Goal: Answer question/provide support: Share knowledge or assist other users

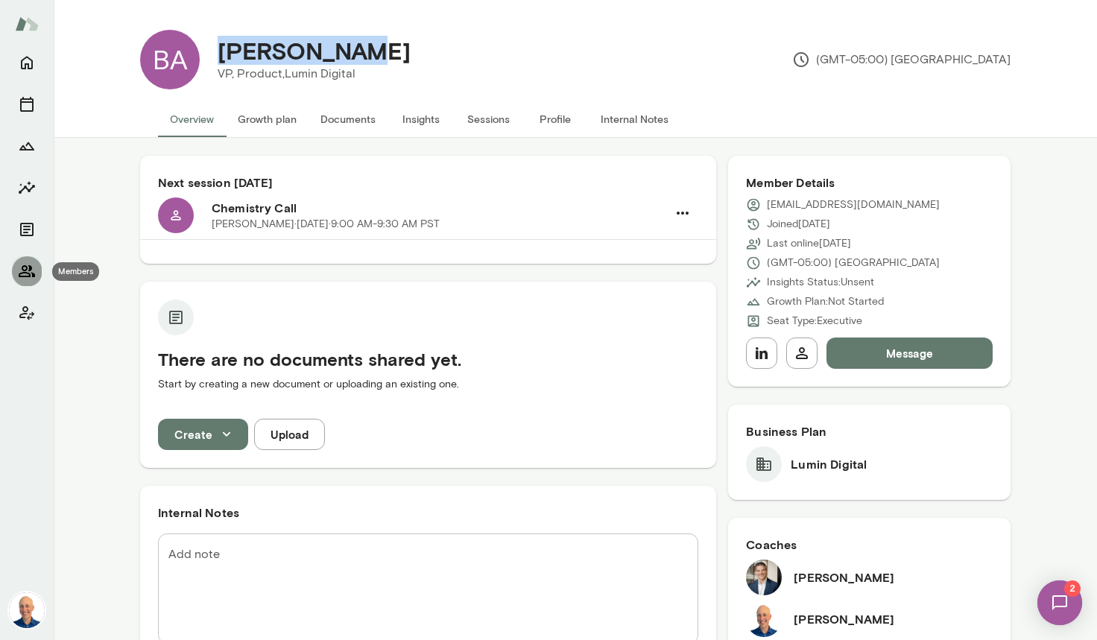
click at [28, 262] on icon "Members" at bounding box center [27, 271] width 18 height 18
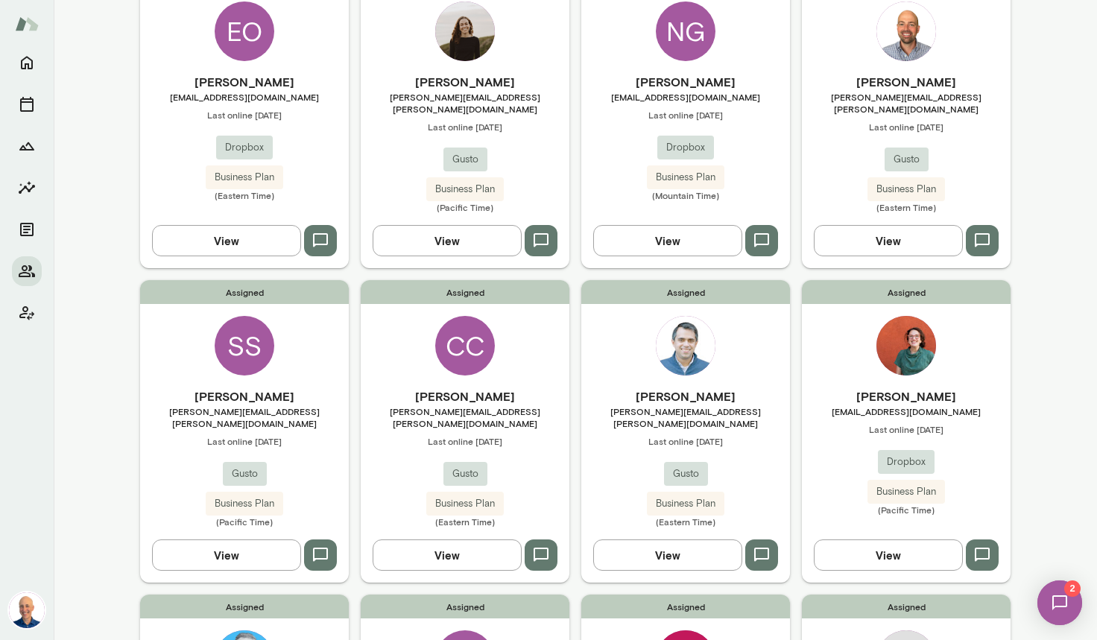
scroll to position [493, 0]
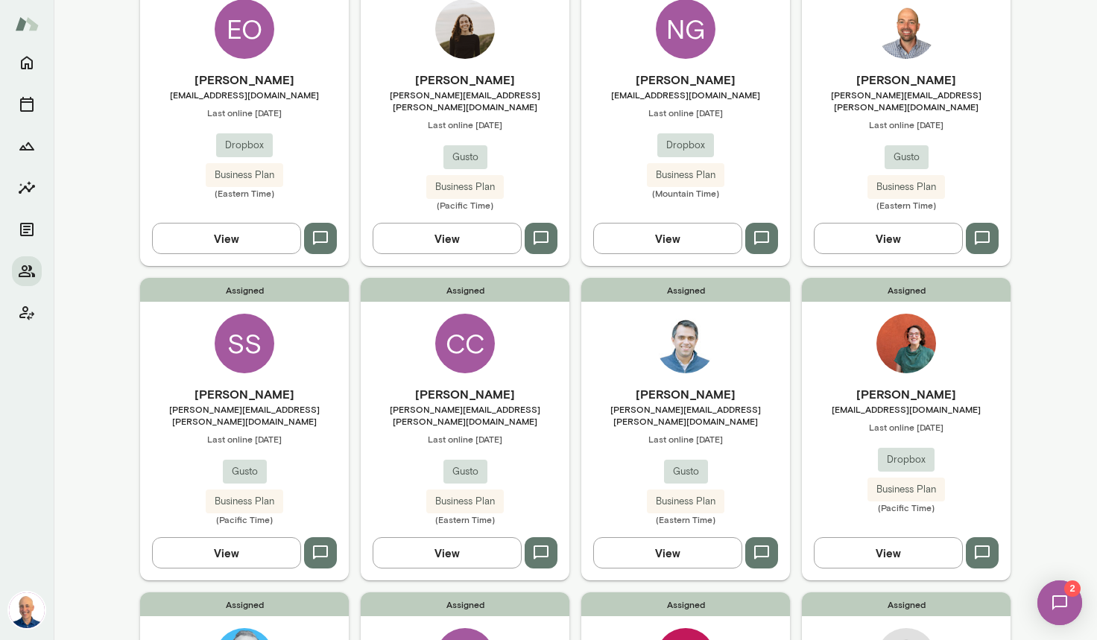
click at [609, 360] on div "Assigned [PERSON_NAME] [PERSON_NAME][EMAIL_ADDRESS][PERSON_NAME][DOMAIN_NAME] L…" at bounding box center [685, 429] width 209 height 302
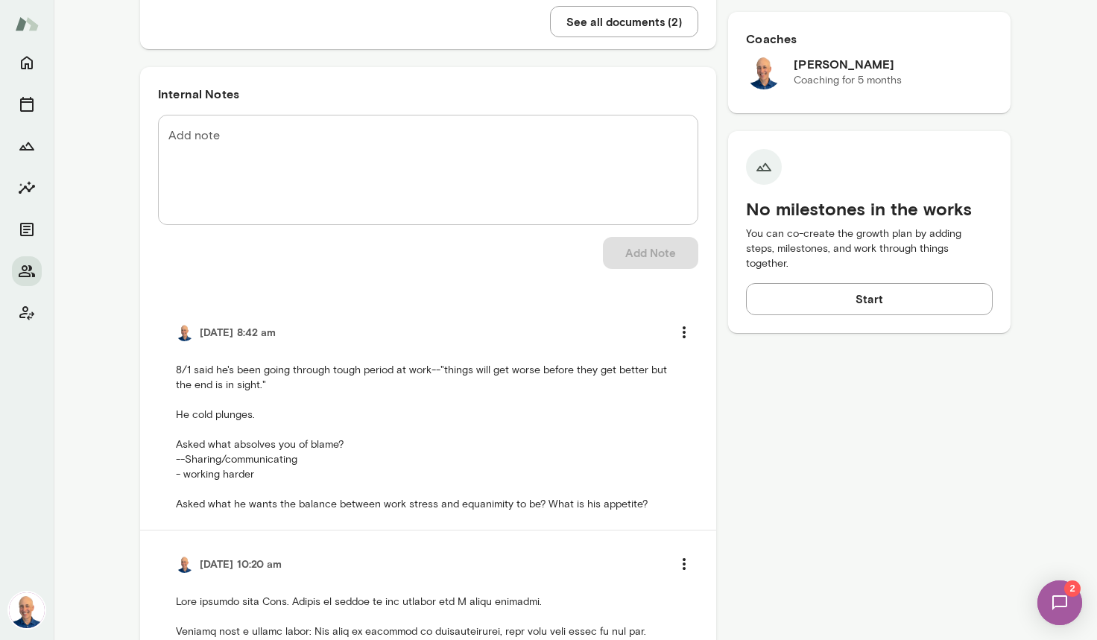
scroll to position [536, 0]
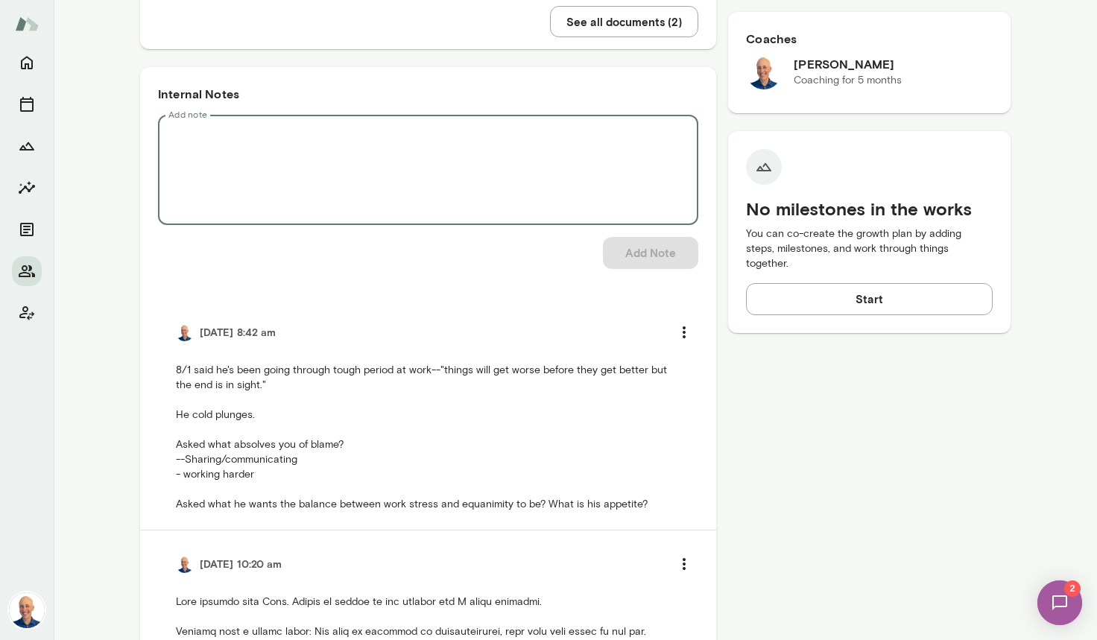
click at [308, 153] on textarea "Add note" at bounding box center [427, 170] width 519 height 86
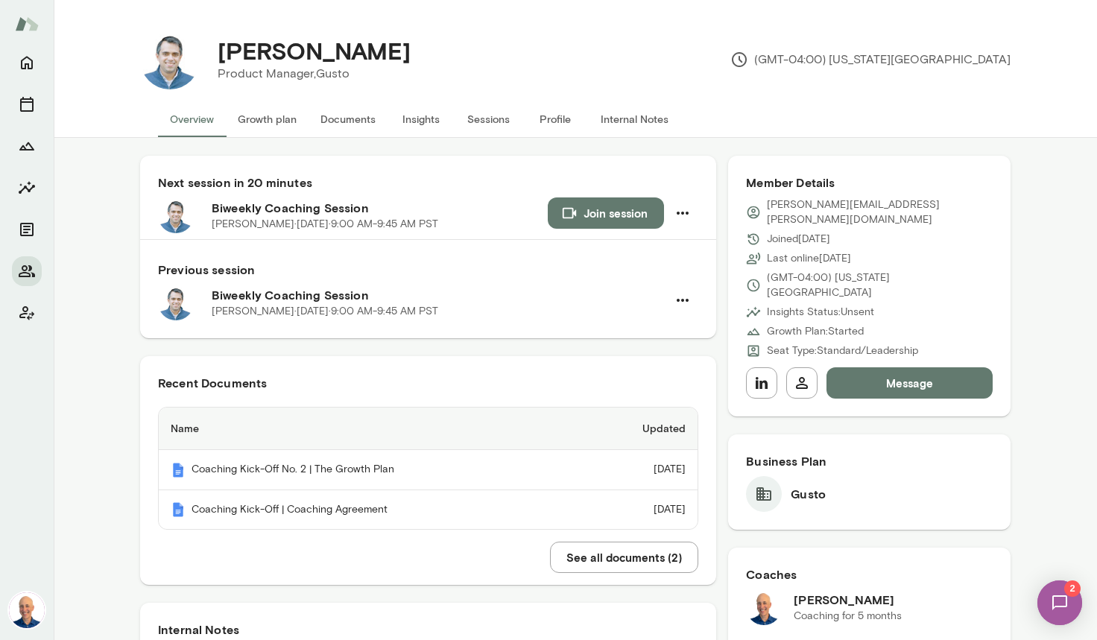
click at [615, 208] on button "Join session" at bounding box center [606, 212] width 116 height 31
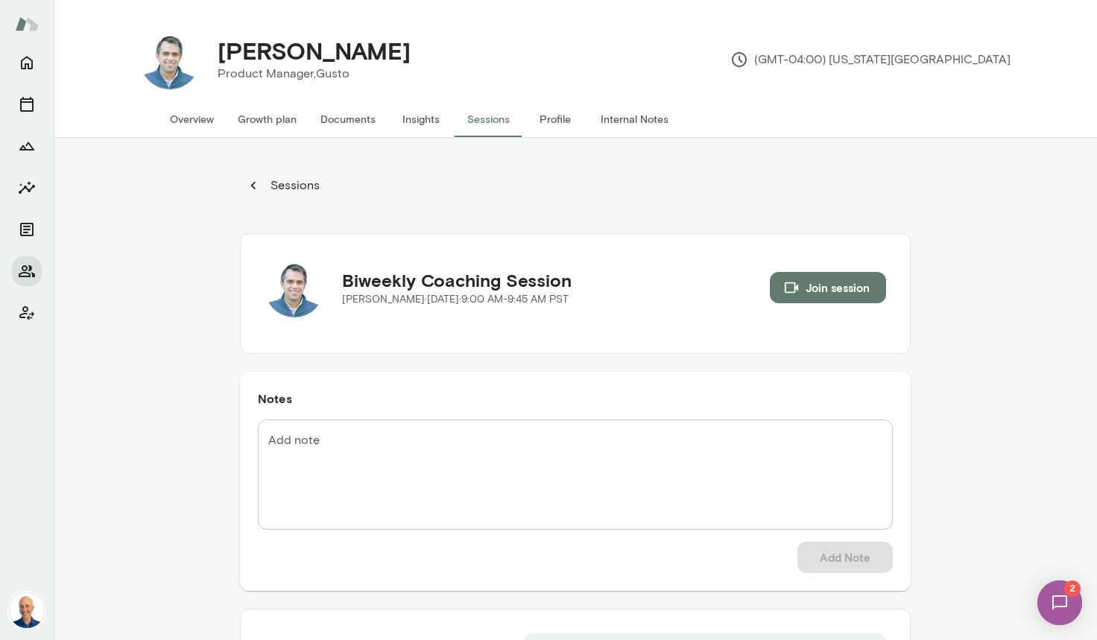
click at [211, 125] on button "Overview" at bounding box center [192, 119] width 68 height 36
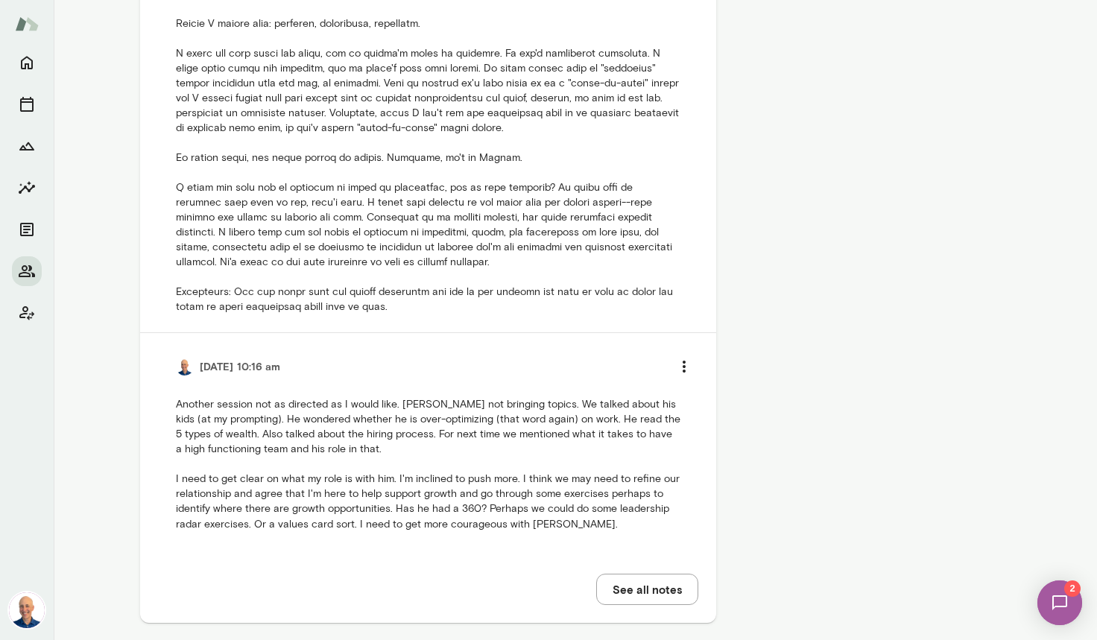
scroll to position [1447, 0]
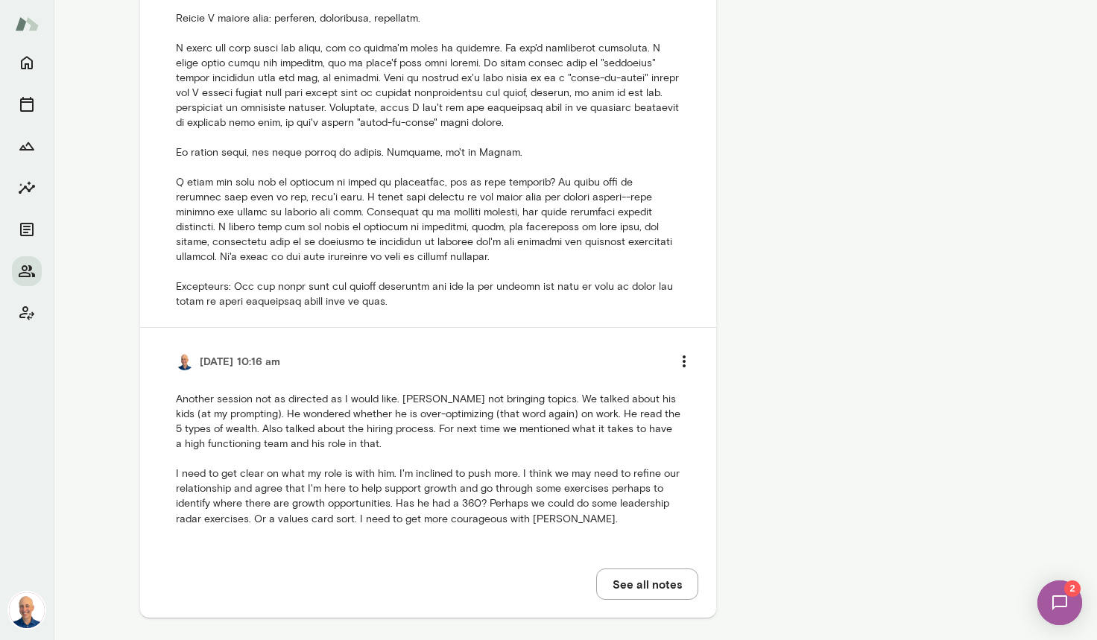
click at [660, 568] on button "See all notes" at bounding box center [647, 583] width 102 height 31
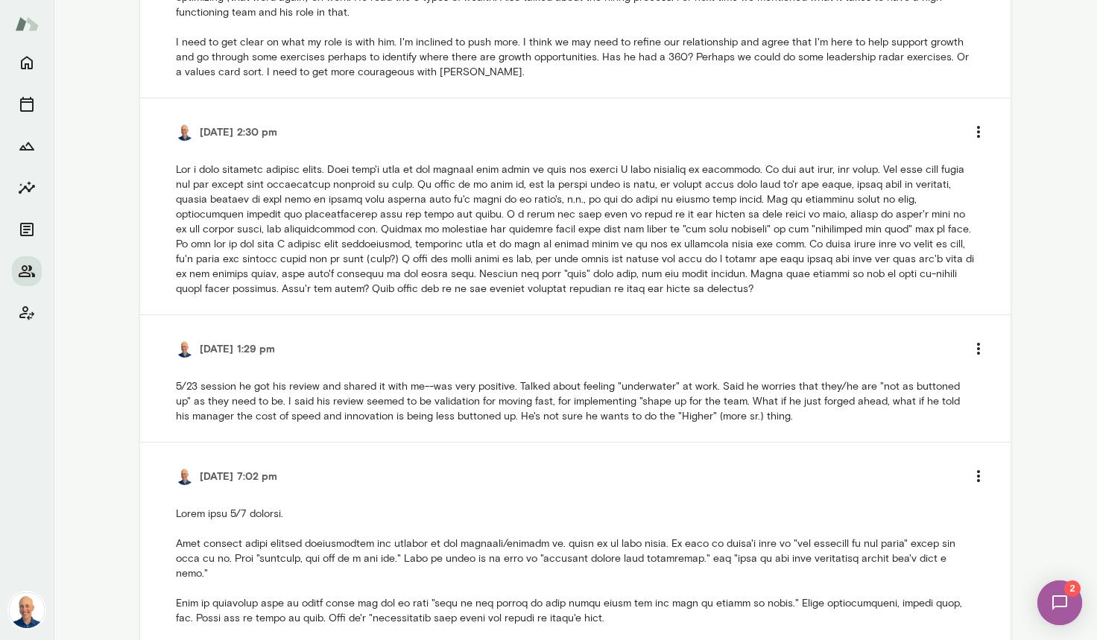
scroll to position [698, 0]
